Goal: Task Accomplishment & Management: Manage account settings

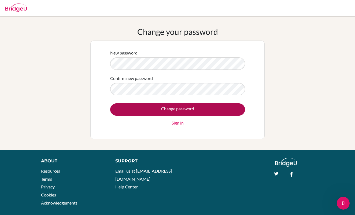
click at [163, 111] on input "Change password" at bounding box center [177, 109] width 135 height 12
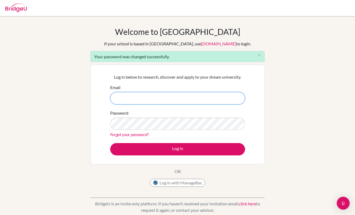
type input "jiajia.g2027@asbsk.ac.th"
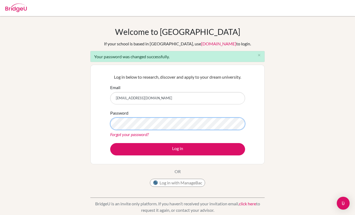
click at [178, 149] on button "Log in" at bounding box center [177, 149] width 135 height 12
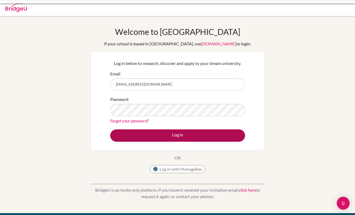
click at [185, 134] on button "Log in" at bounding box center [177, 135] width 135 height 12
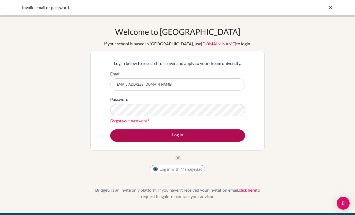
click at [176, 130] on button "Log in" at bounding box center [177, 135] width 135 height 12
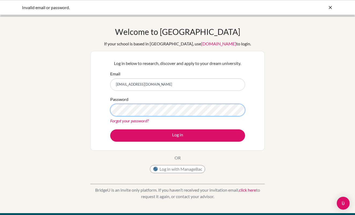
click at [178, 135] on button "Log in" at bounding box center [177, 135] width 135 height 12
